Goal: Navigation & Orientation: Go to known website

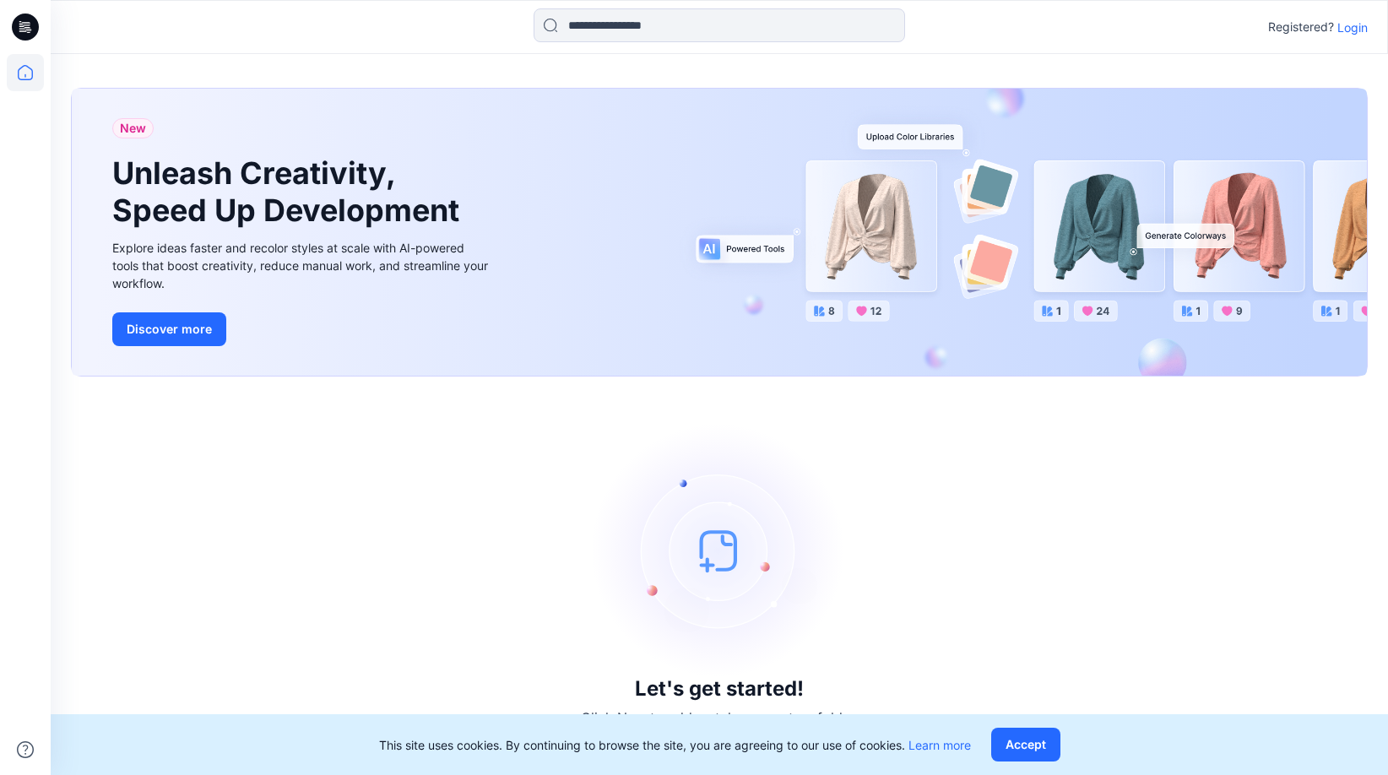
click at [1363, 31] on p "Login" at bounding box center [1352, 28] width 30 height 18
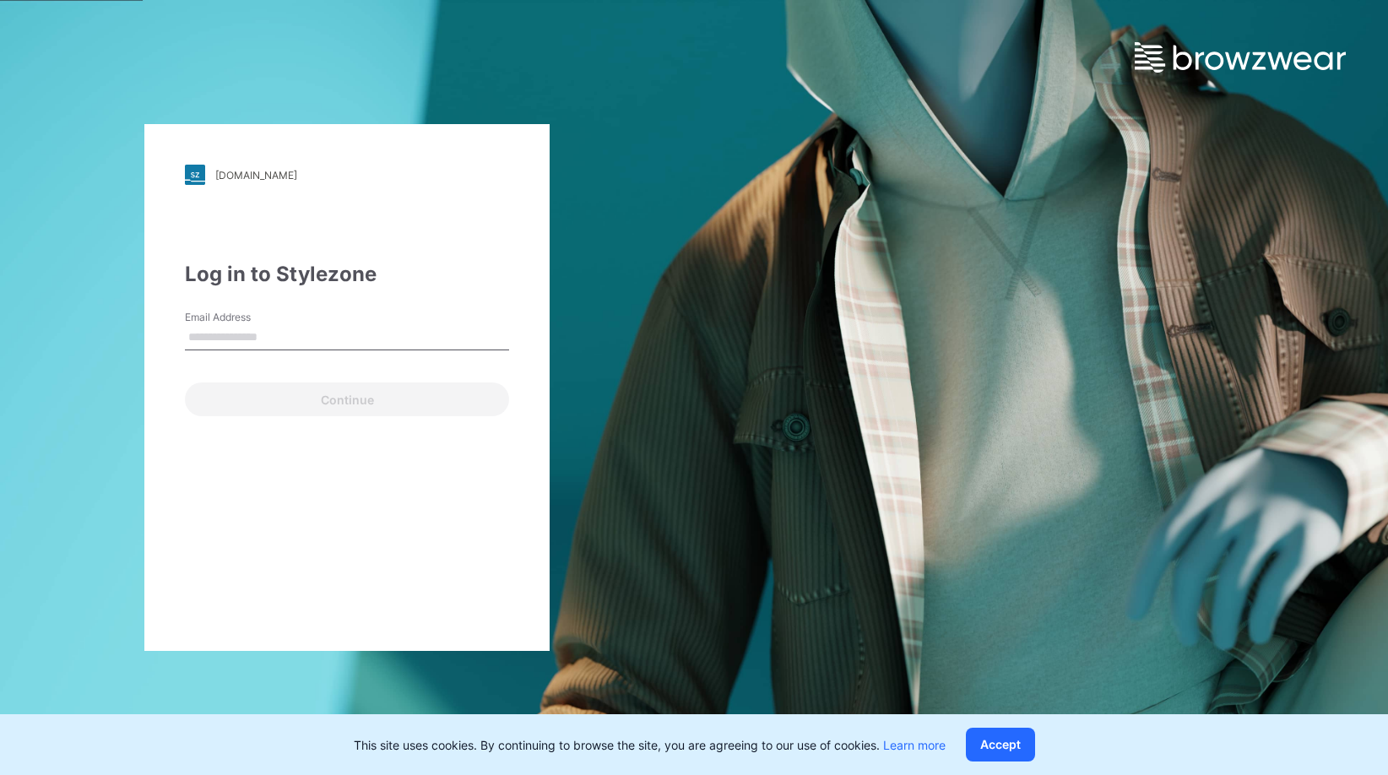
type input "**********"
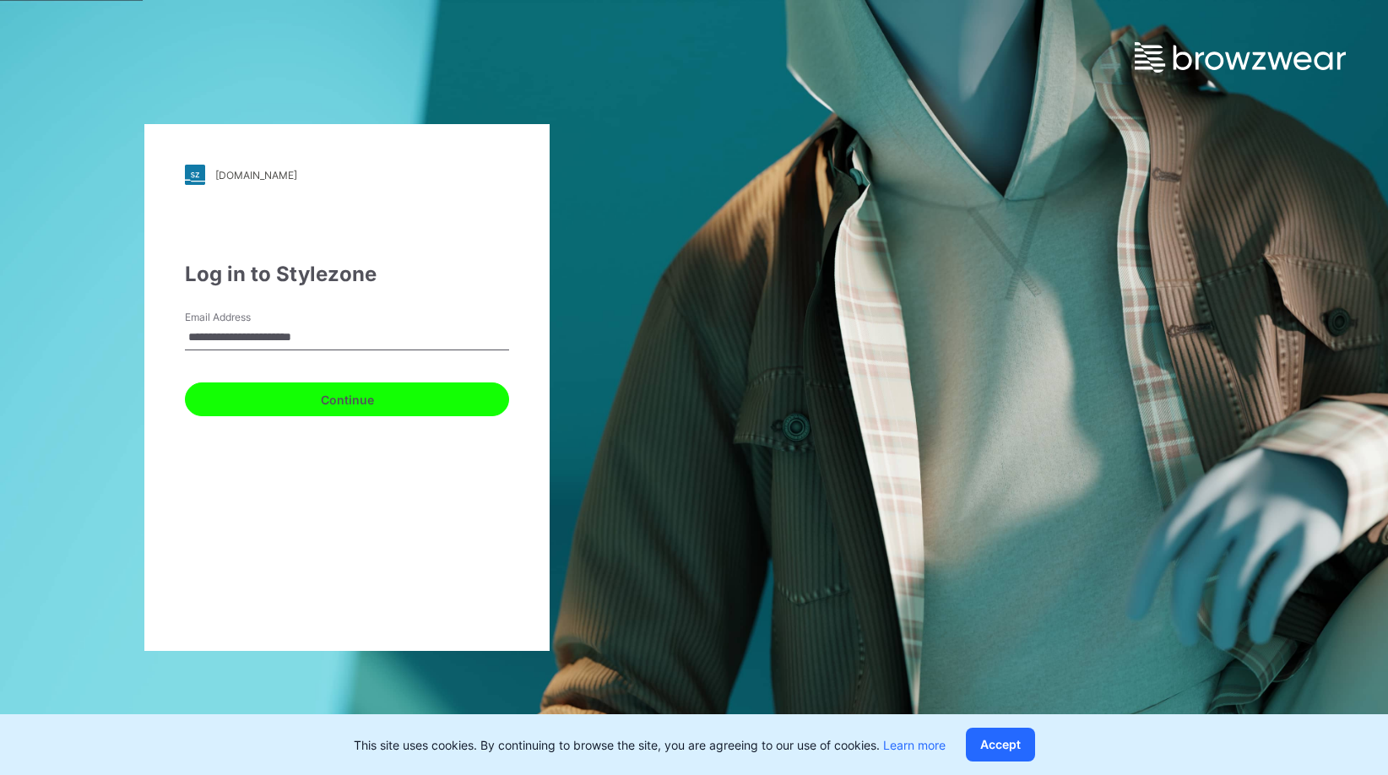
click at [372, 402] on button "Continue" at bounding box center [347, 399] width 324 height 34
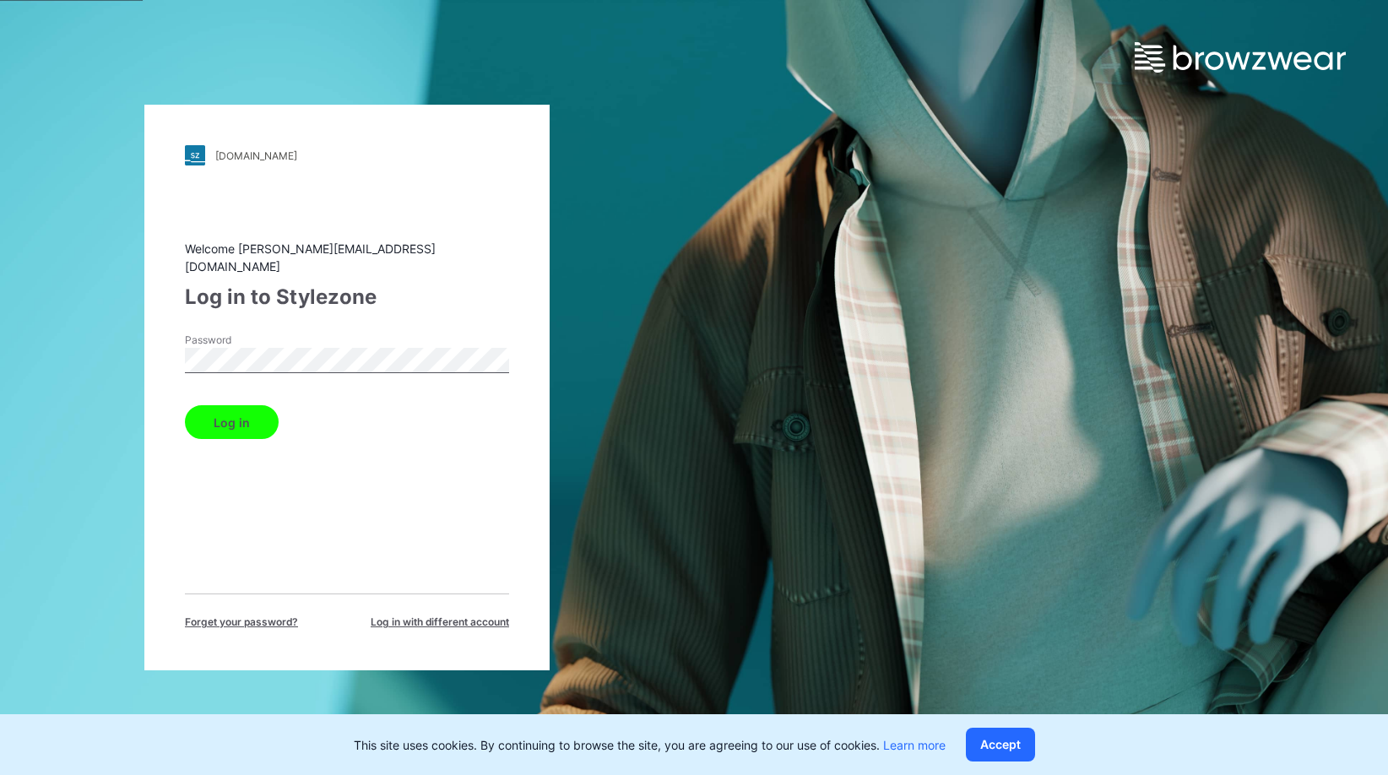
click at [247, 405] on button "Log in" at bounding box center [232, 422] width 94 height 34
